Goal: Task Accomplishment & Management: Use online tool/utility

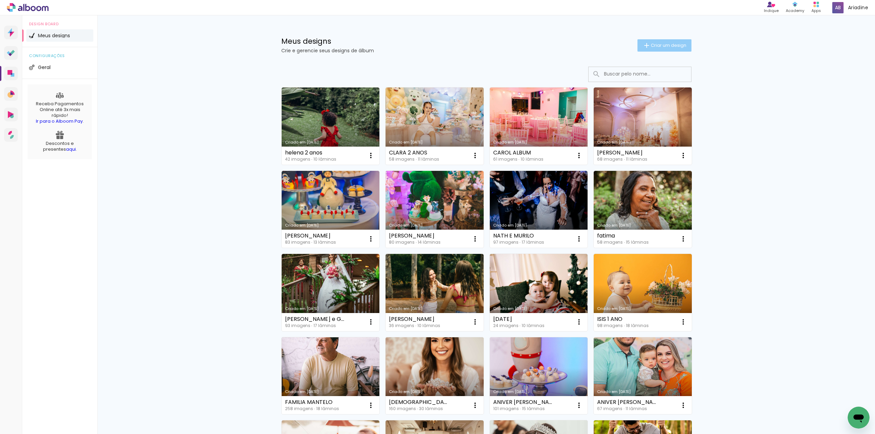
click at [653, 44] on span "Criar um design" at bounding box center [669, 45] width 36 height 4
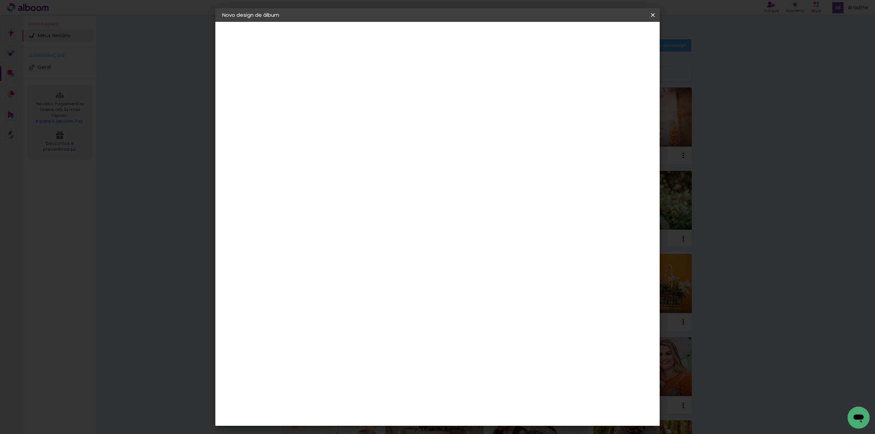
click at [336, 100] on paper-input-container "Título do álbum" at bounding box center [334, 91] width 5 height 17
type input "m"
type input "a espera de [PERSON_NAME]"
type paper-input "a espera de [PERSON_NAME]"
click at [0, 0] on slot "Avançar" at bounding box center [0, 0] width 0 height 0
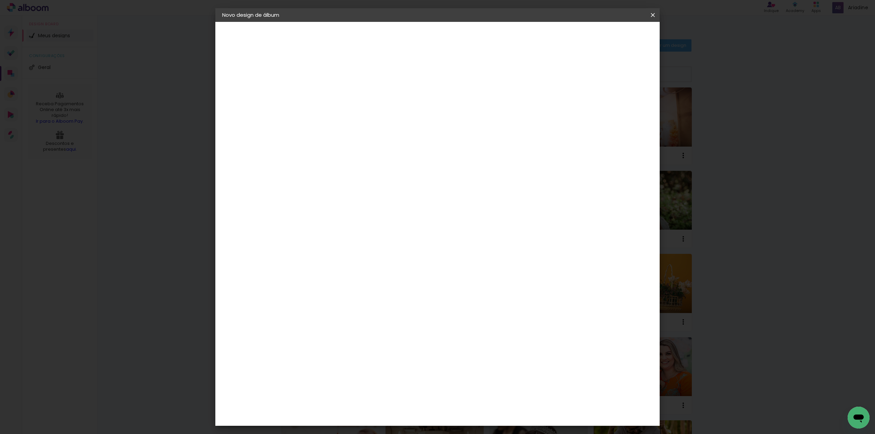
click at [369, 124] on paper-input-container at bounding box center [351, 130] width 74 height 15
type input "ev"
type paper-input "ev"
click at [353, 154] on div "Evidence" at bounding box center [341, 154] width 24 height 5
click at [0, 0] on slot "Avançar" at bounding box center [0, 0] width 0 height 0
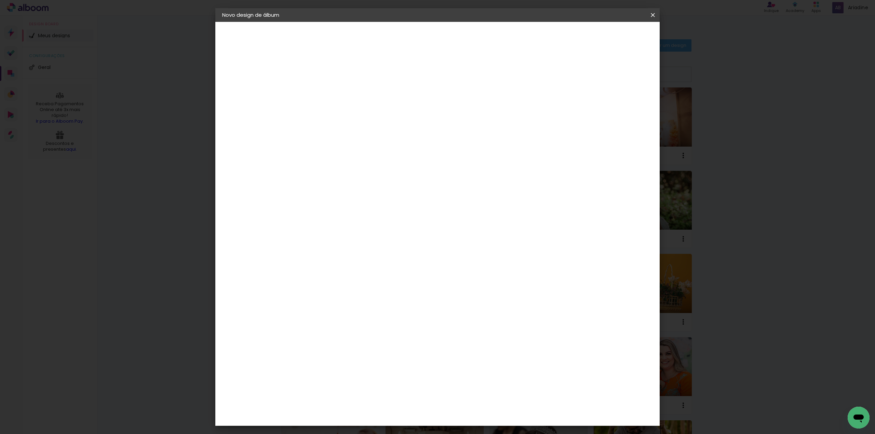
click at [361, 114] on input "text" at bounding box center [347, 119] width 27 height 11
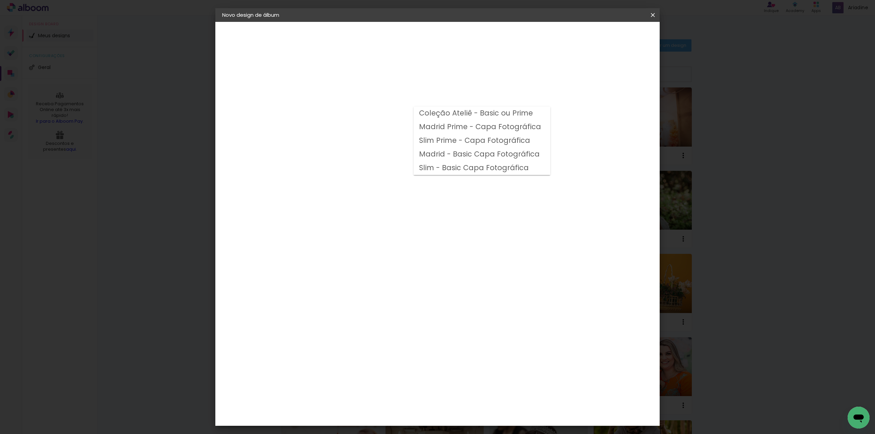
click at [0, 0] on slot "Madrid Prime - Capa Fotográfica" at bounding box center [0, 0] width 0 height 0
type input "Madrid Prime - Capa Fotográfica"
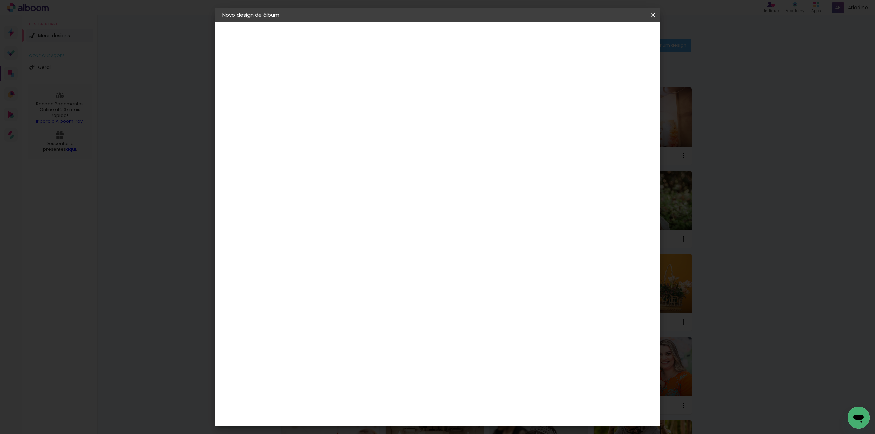
click at [380, 385] on span "20 × 20" at bounding box center [364, 394] width 32 height 18
click at [0, 0] on slot "Avançar" at bounding box center [0, 0] width 0 height 0
click at [608, 34] on span "Iniciar design" at bounding box center [592, 36] width 31 height 5
